Goal: Information Seeking & Learning: Learn about a topic

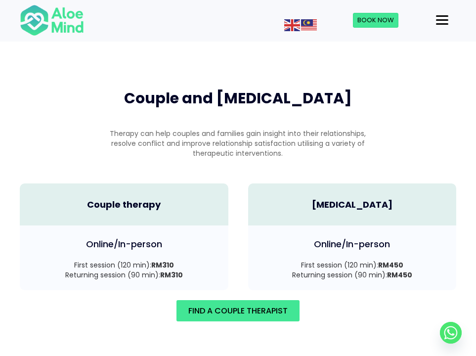
scroll to position [1418, 0]
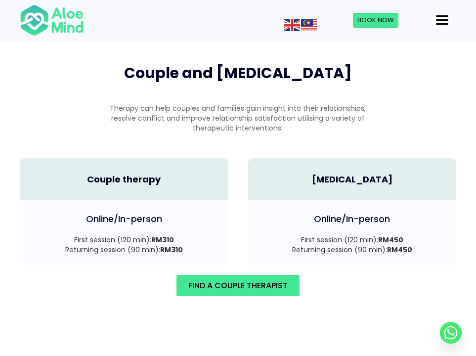
drag, startPoint x: 153, startPoint y: 213, endPoint x: 188, endPoint y: 226, distance: 37.5
click at [188, 235] on p "First session (120 min): RM310 Returning session (90 min): RM310" at bounding box center [124, 245] width 189 height 20
drag, startPoint x: 188, startPoint y: 226, endPoint x: 153, endPoint y: 211, distance: 38.1
click at [153, 235] on p "First session (120 min): RM310 Returning session (90 min): RM310" at bounding box center [124, 245] width 189 height 20
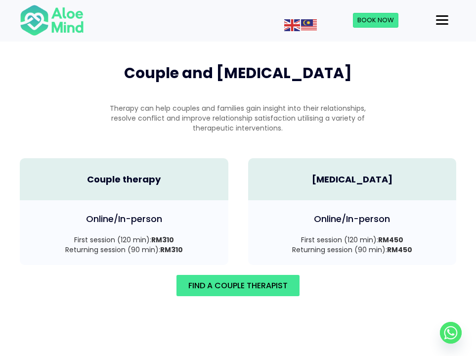
click at [153, 235] on strong "RM310" at bounding box center [162, 240] width 23 height 10
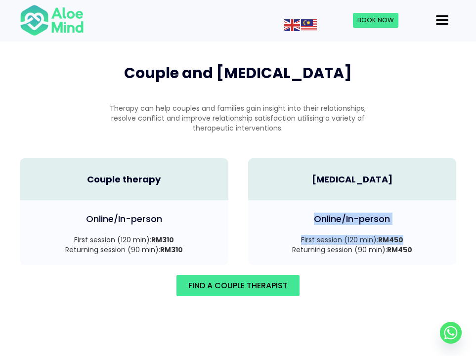
drag, startPoint x: 411, startPoint y: 210, endPoint x: 294, endPoint y: 192, distance: 118.5
click at [294, 200] on div "Online/In-person First session (120 min): RM450 Returning session (90 min): RM4…" at bounding box center [352, 232] width 208 height 65
click at [294, 212] on h4 "Online/In-person" at bounding box center [352, 218] width 189 height 12
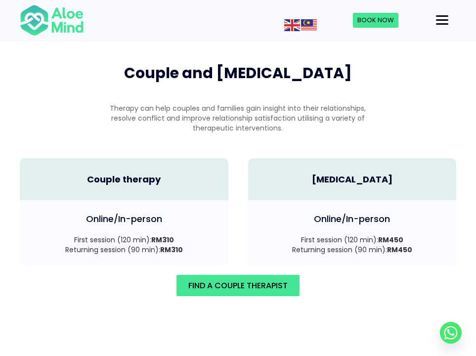
click at [297, 212] on h4 "Online/In-person" at bounding box center [352, 218] width 189 height 12
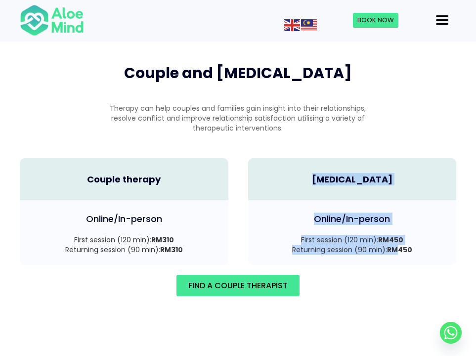
drag, startPoint x: 314, startPoint y: 150, endPoint x: 398, endPoint y: 217, distance: 107.5
click at [398, 217] on div "[MEDICAL_DATA] Online/In-person First session (120 min): RM450 Returning sessio…" at bounding box center [352, 206] width 228 height 117
